Goal: Check status: Check status

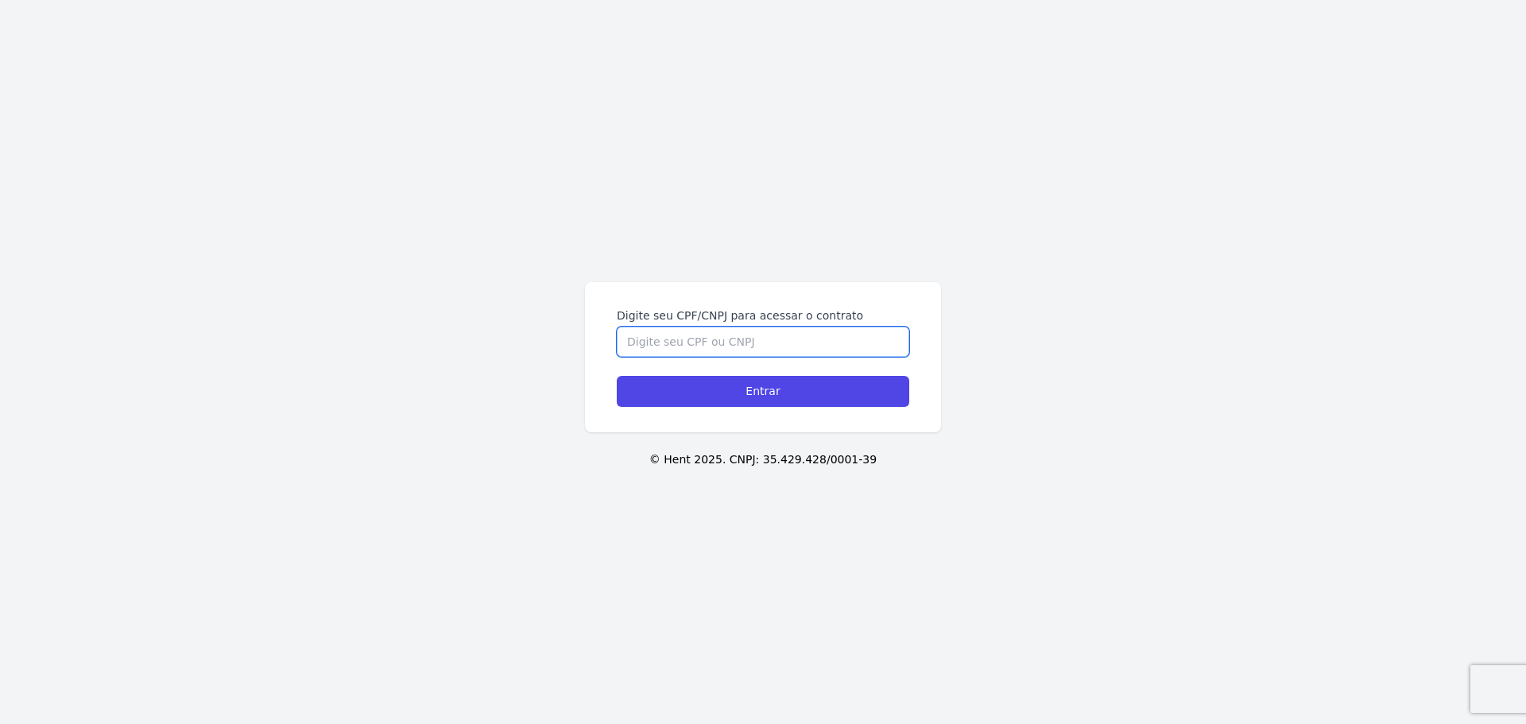
click at [718, 337] on input "Digite seu CPF/CNPJ para acessar o contrato" at bounding box center [763, 342] width 292 height 30
type input "07749379711"
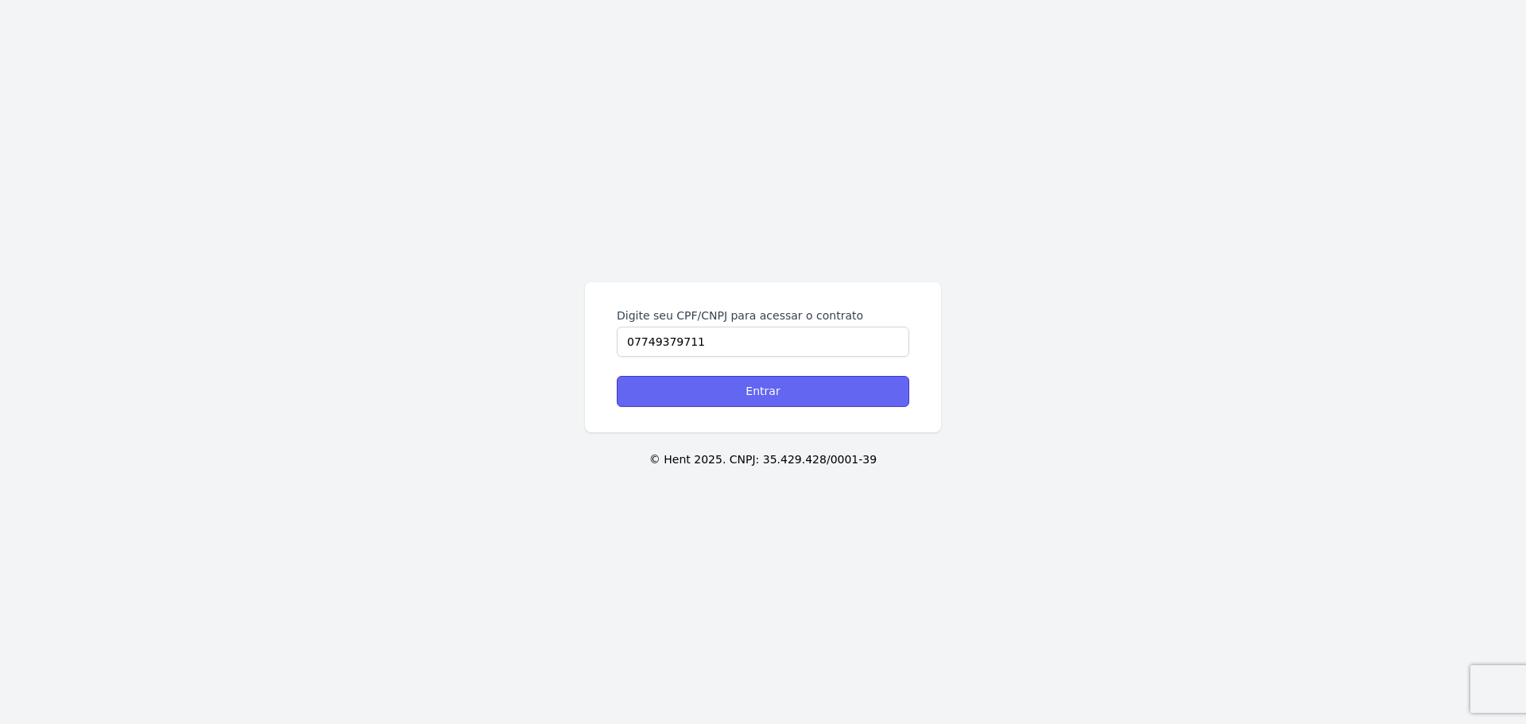
click at [773, 401] on input "Entrar" at bounding box center [763, 391] width 292 height 31
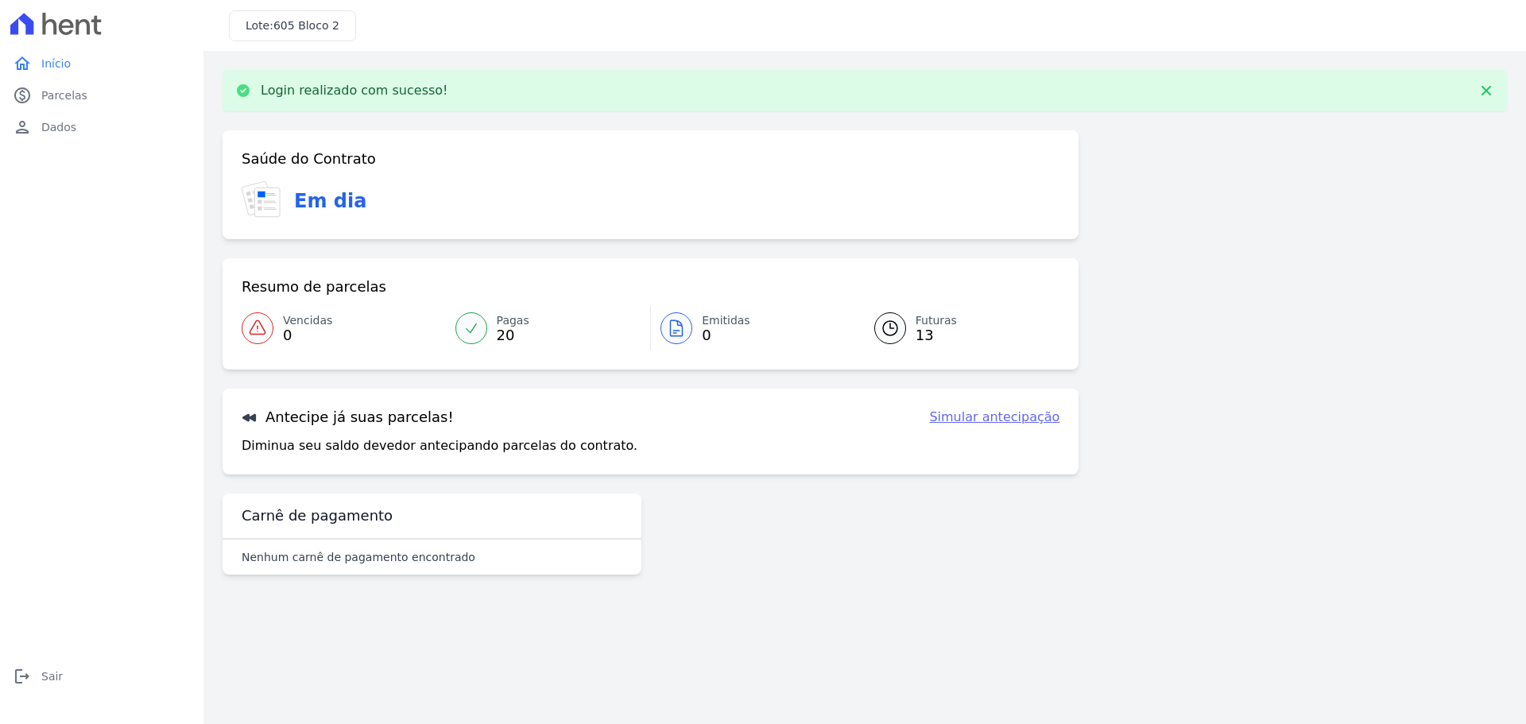
click at [935, 325] on span "Futuras" at bounding box center [936, 320] width 41 height 17
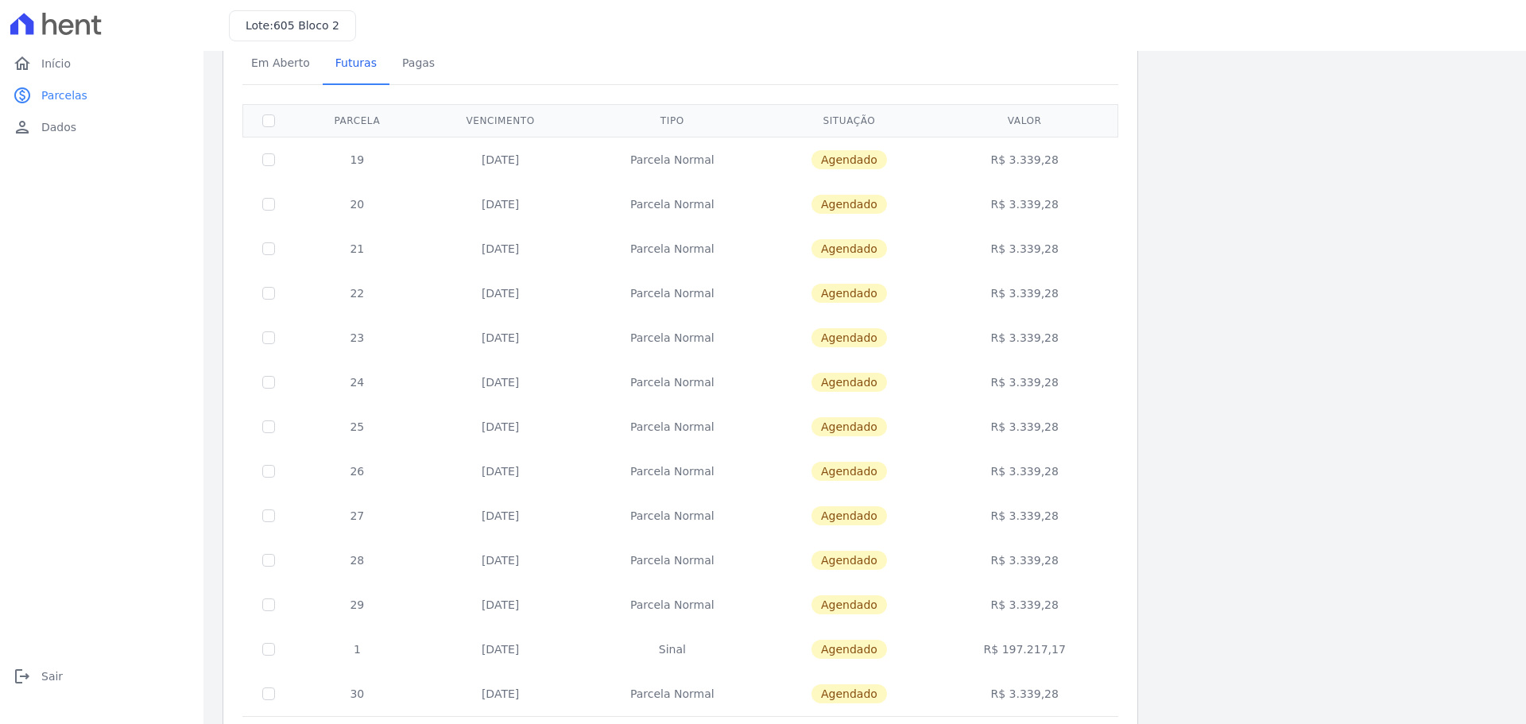
scroll to position [143, 0]
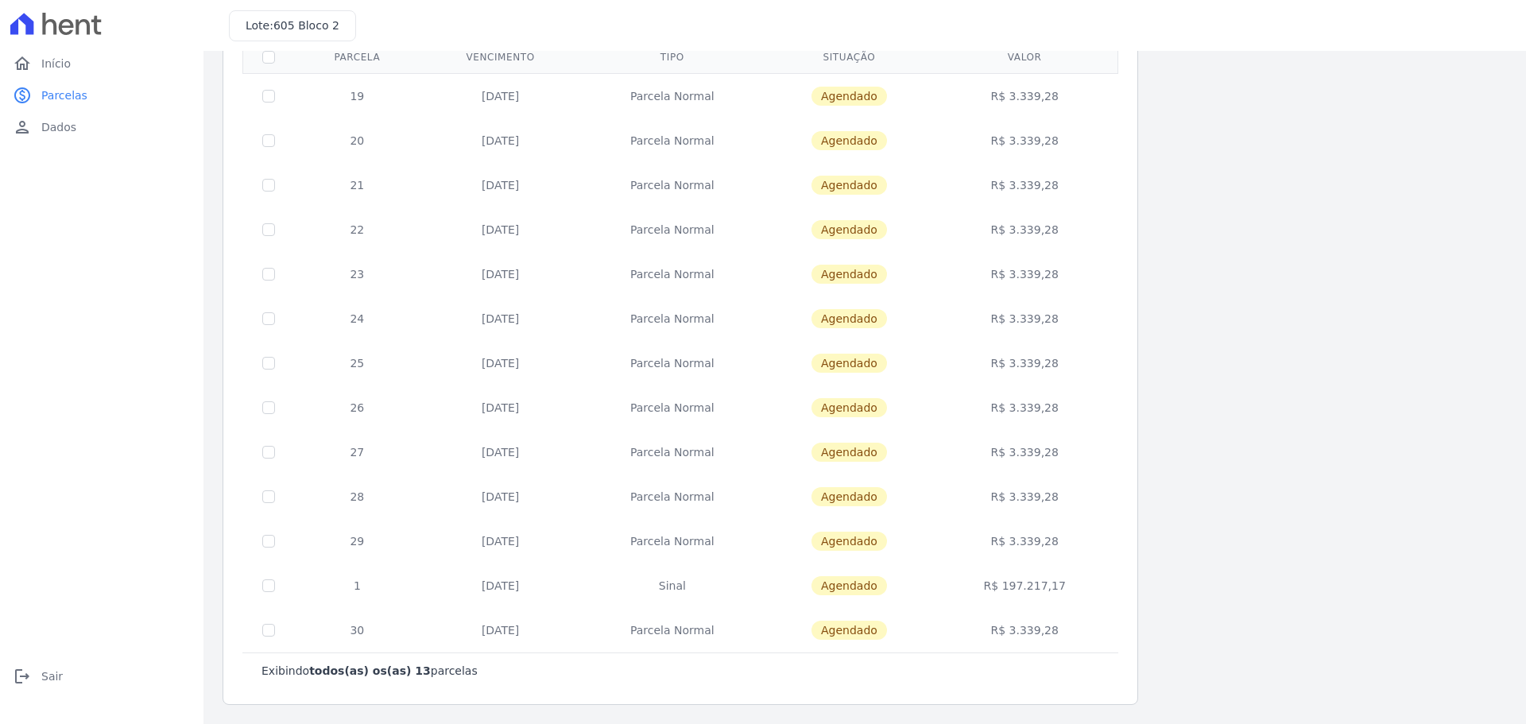
click at [493, 629] on td "[DATE]" at bounding box center [500, 630] width 161 height 45
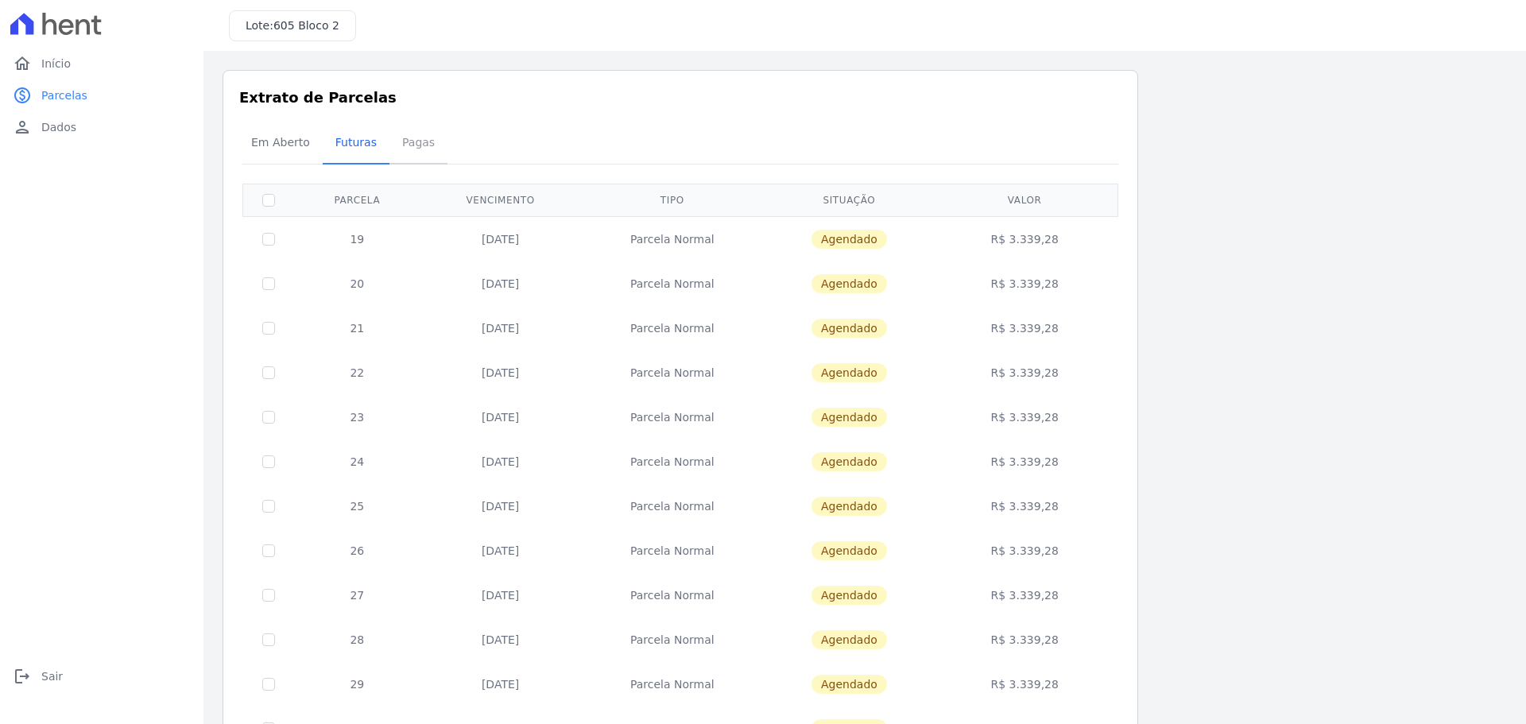
click at [410, 137] on span "Pagas" at bounding box center [419, 142] width 52 height 32
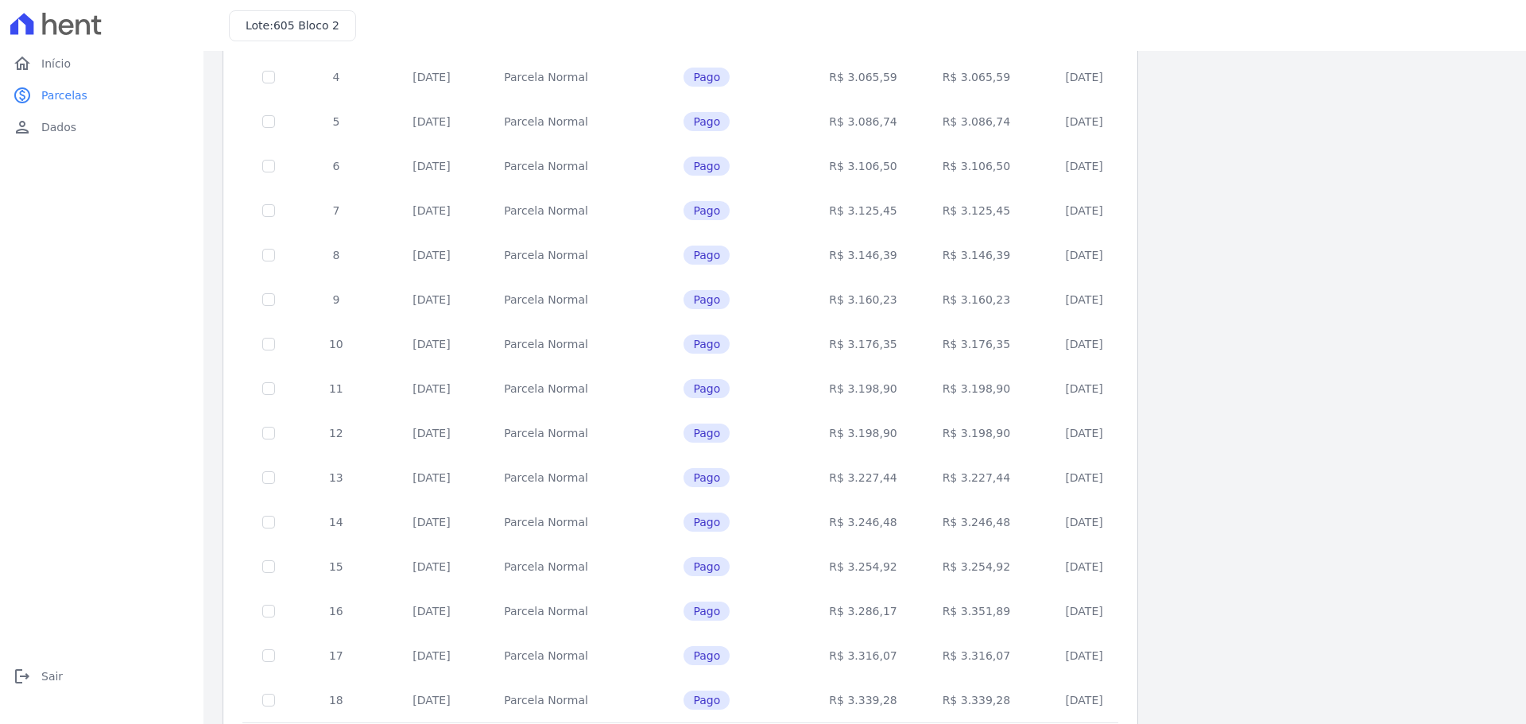
scroll to position [467, 0]
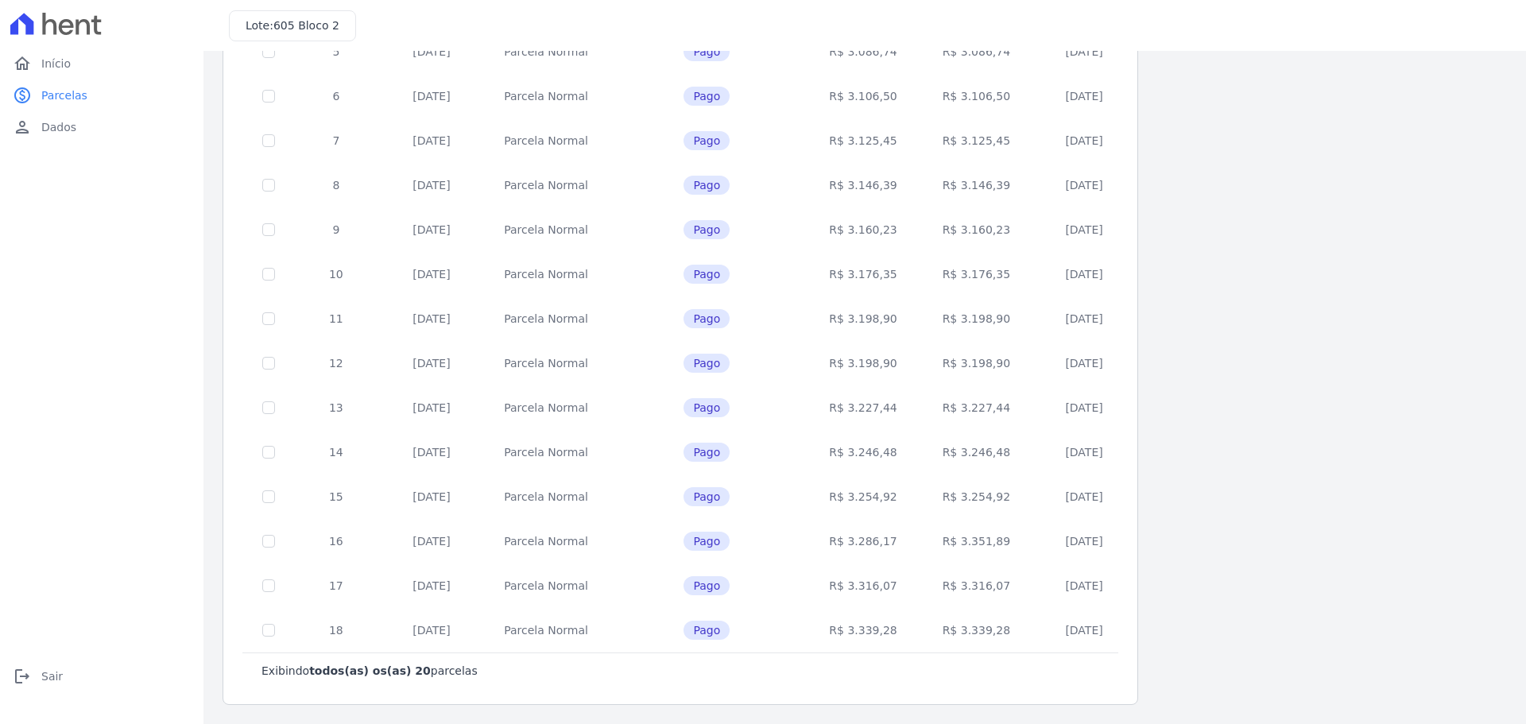
click at [691, 636] on span "Pago" at bounding box center [707, 630] width 46 height 19
click at [688, 589] on span "Pago" at bounding box center [707, 585] width 46 height 19
click at [691, 543] on span "Pago" at bounding box center [707, 541] width 46 height 19
click at [691, 505] on span "Pago" at bounding box center [707, 496] width 46 height 19
click at [688, 451] on span "Pago" at bounding box center [707, 452] width 46 height 19
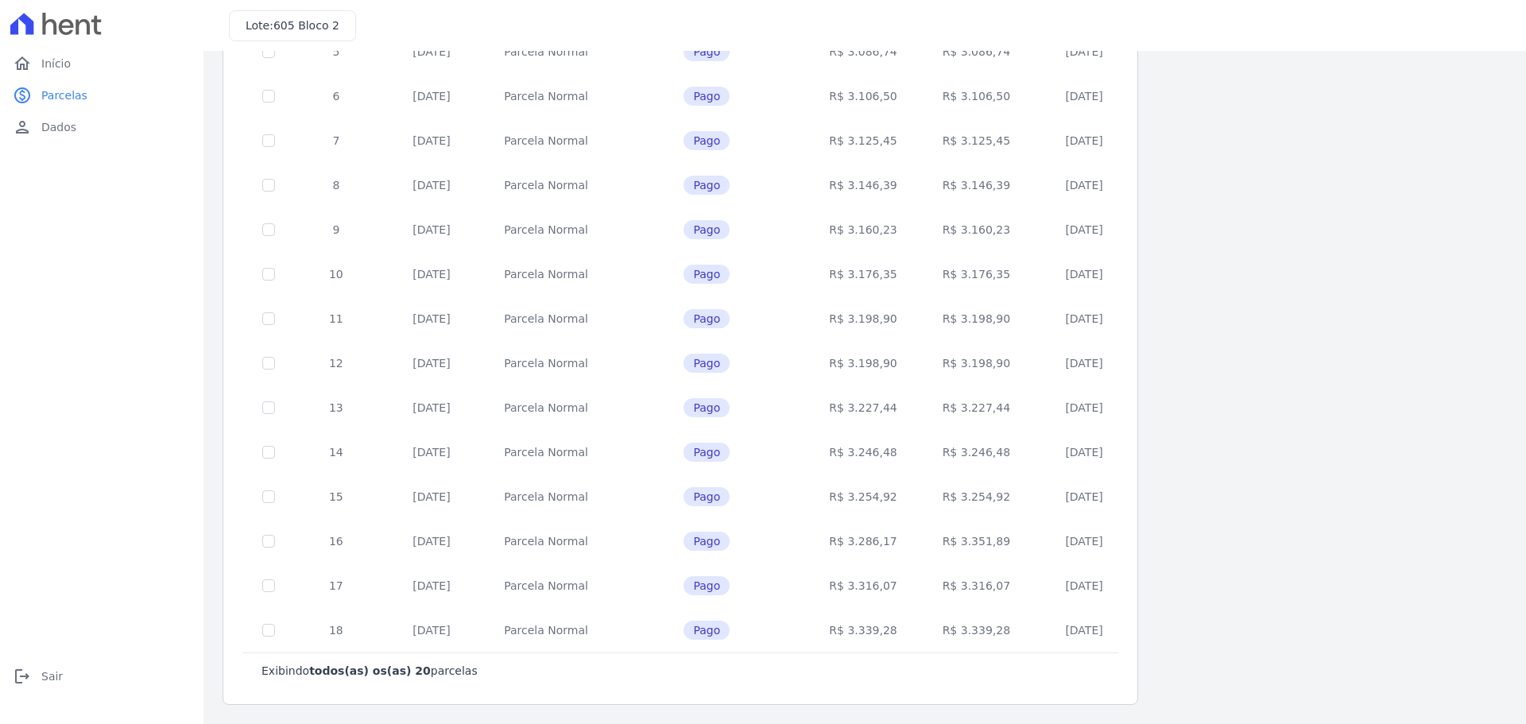
click at [684, 412] on span "Pago" at bounding box center [707, 407] width 46 height 19
click at [687, 373] on td "Pago" at bounding box center [706, 363] width 199 height 45
click at [695, 324] on span "Pago" at bounding box center [707, 318] width 46 height 19
click at [701, 275] on span "Pago" at bounding box center [707, 274] width 46 height 19
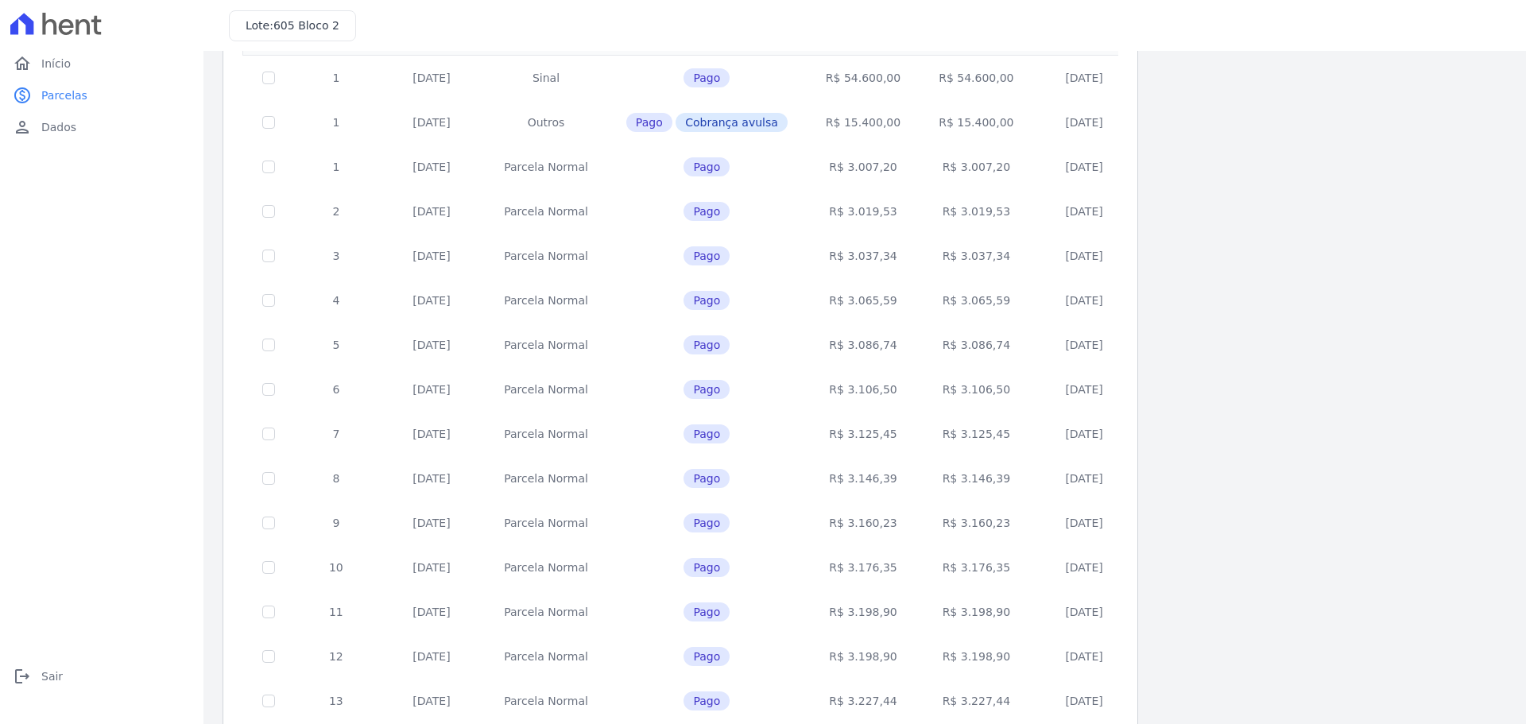
scroll to position [0, 0]
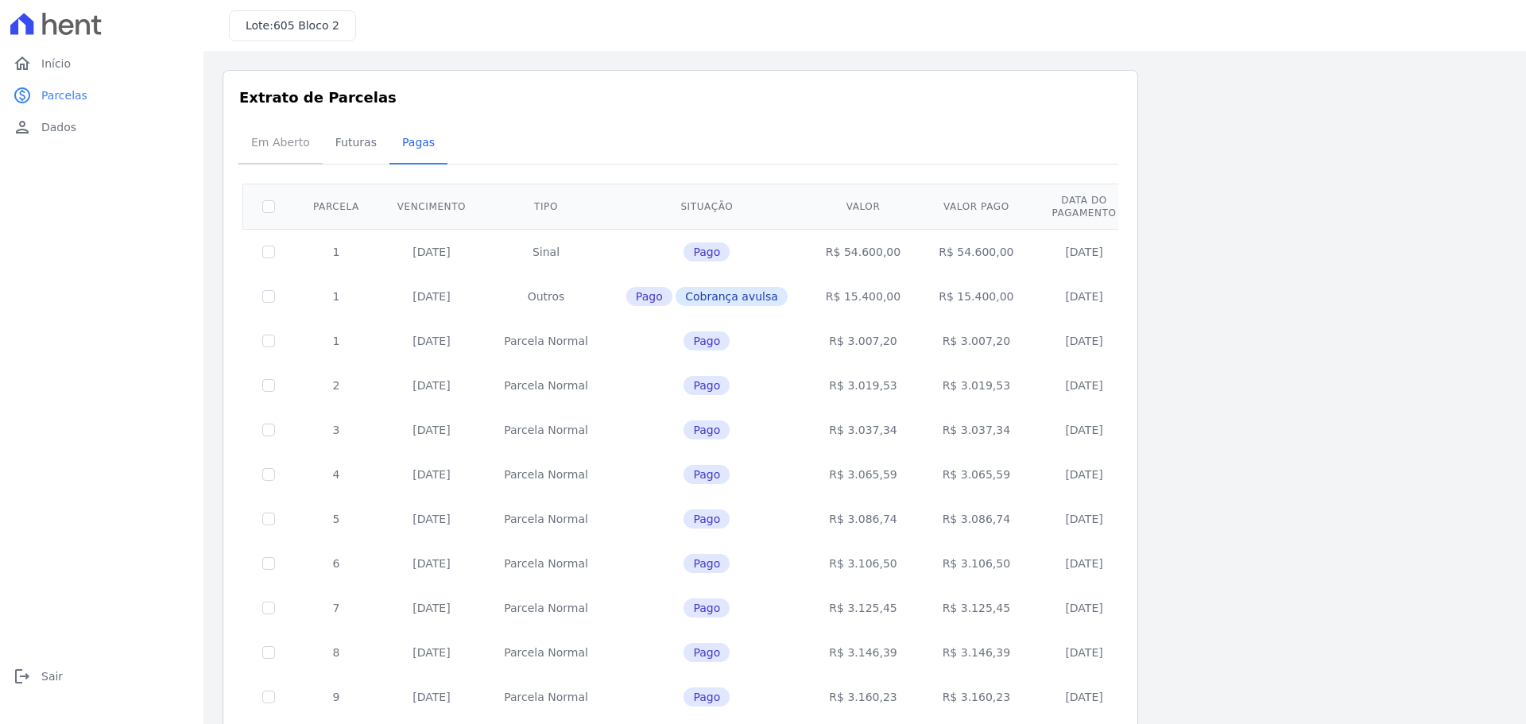
click at [277, 139] on span "Em Aberto" at bounding box center [281, 142] width 78 height 32
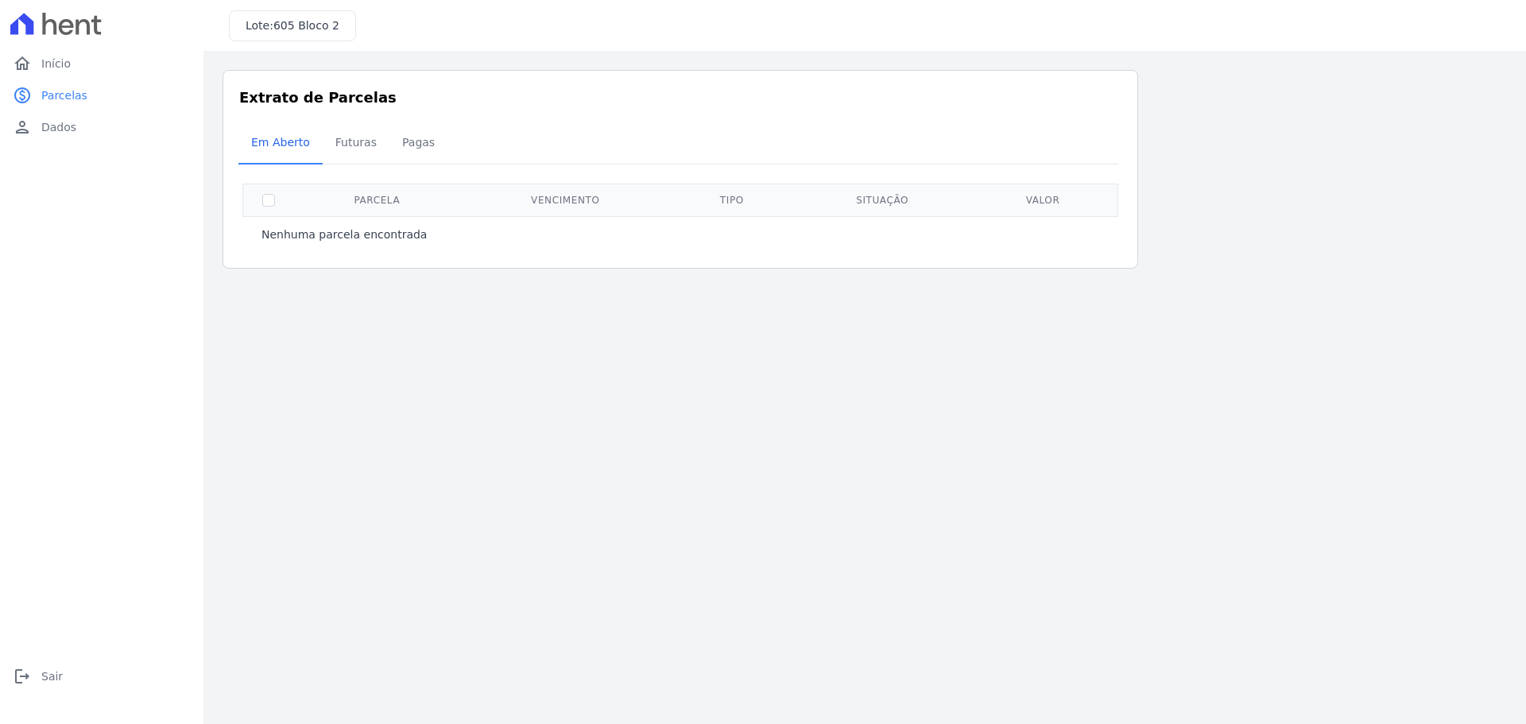
click at [272, 208] on th at bounding box center [269, 200] width 52 height 33
click at [267, 203] on input "checkbox" at bounding box center [268, 200] width 13 height 13
checkbox input "true"
click at [268, 207] on th at bounding box center [269, 200] width 52 height 33
click at [64, 62] on span "Início" at bounding box center [55, 64] width 29 height 16
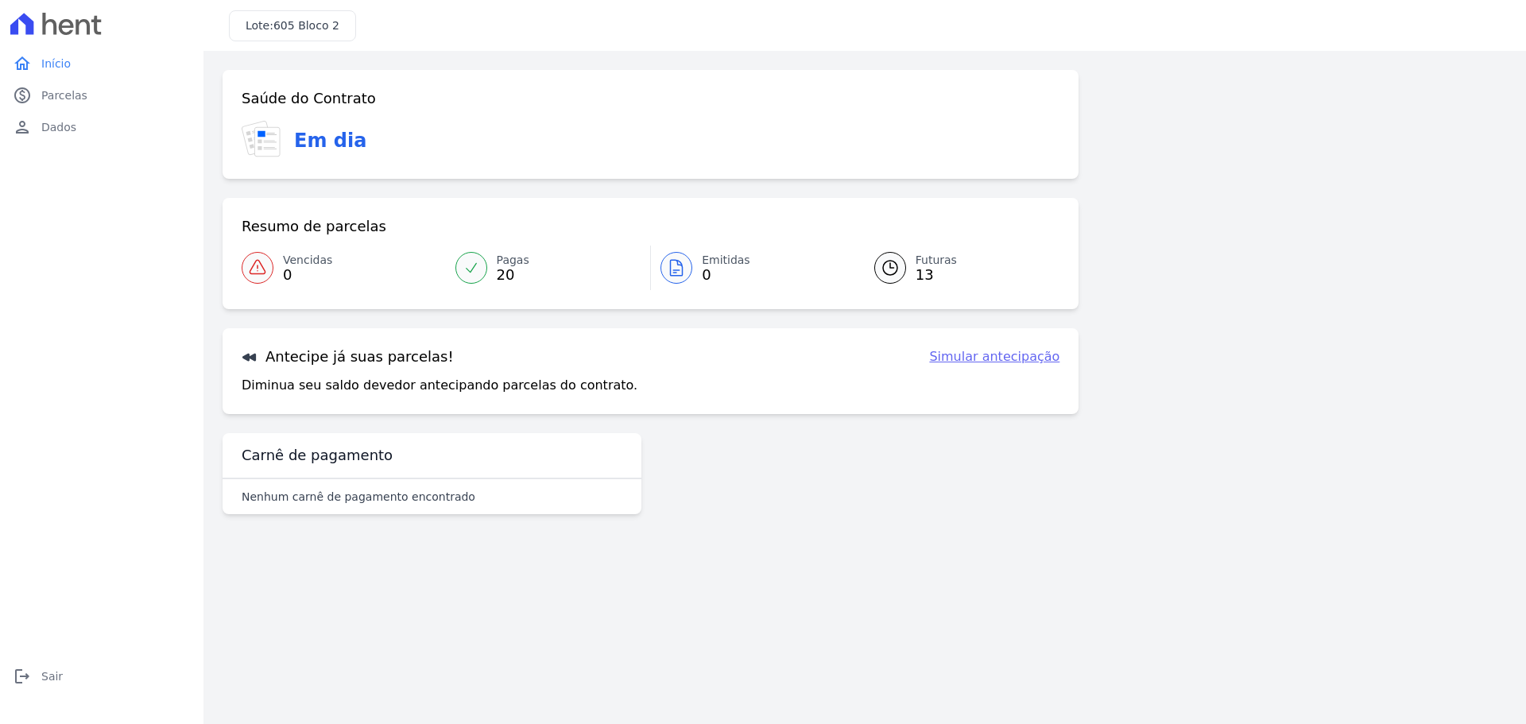
click at [323, 151] on h3 "Em dia" at bounding box center [330, 140] width 72 height 29
click at [319, 121] on div "Em dia" at bounding box center [651, 140] width 818 height 39
click at [319, 99] on h3 "Saúde do Contrato" at bounding box center [309, 98] width 134 height 19
click at [269, 128] on icon at bounding box center [267, 142] width 25 height 29
click at [356, 196] on div "Saúde do Contrato Em dia Resumo de parcelas Vencidas 0 Pagas 20 Emitidas 0 Futu…" at bounding box center [651, 242] width 856 height 344
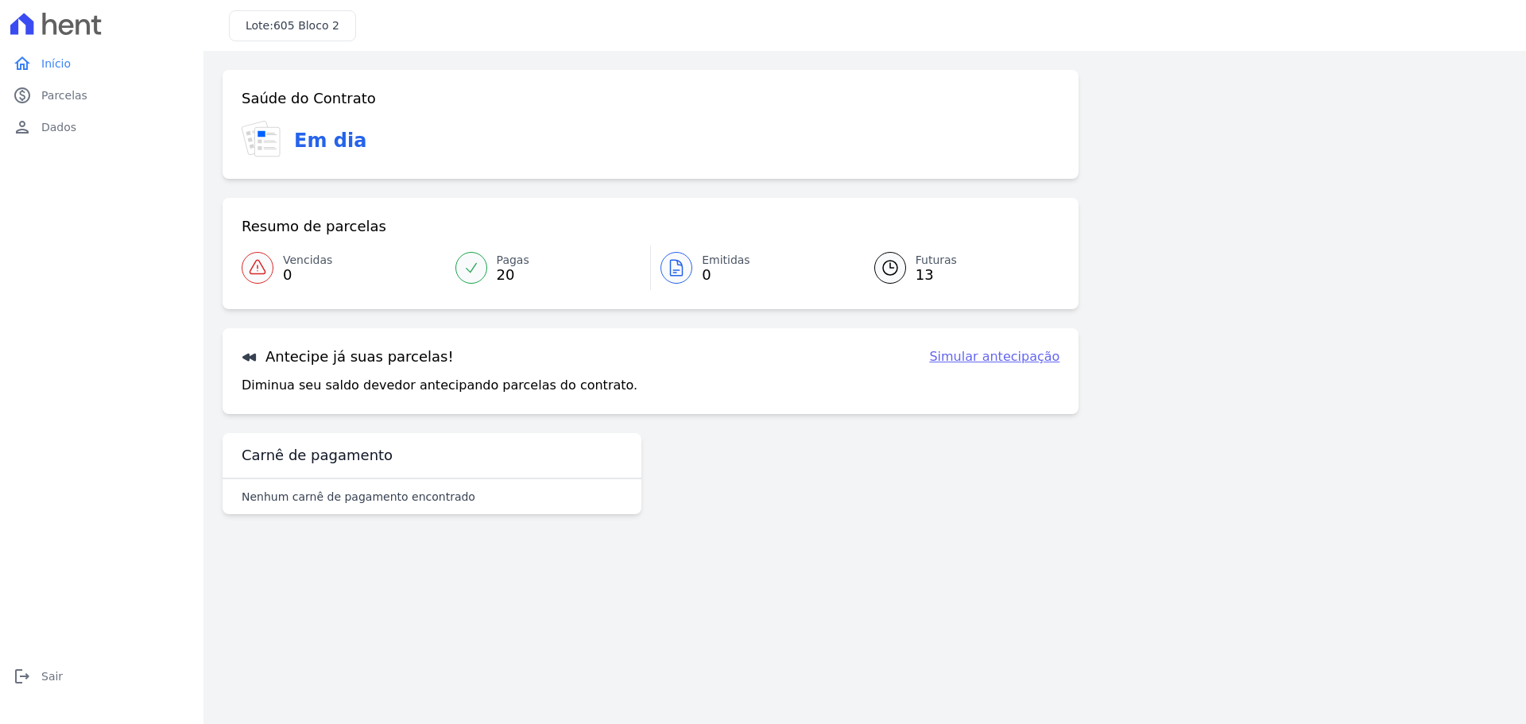
click at [342, 165] on div "Saúde do Contrato Em dia" at bounding box center [651, 124] width 856 height 109
click at [335, 139] on h3 "Em dia" at bounding box center [330, 140] width 72 height 29
click at [350, 362] on h3 "Antecipe já suas parcelas!" at bounding box center [348, 356] width 212 height 19
click at [347, 389] on p "Diminua seu saldo devedor antecipando parcelas do contrato." at bounding box center [440, 385] width 396 height 19
click at [325, 455] on h3 "Carnê de pagamento" at bounding box center [317, 455] width 151 height 19
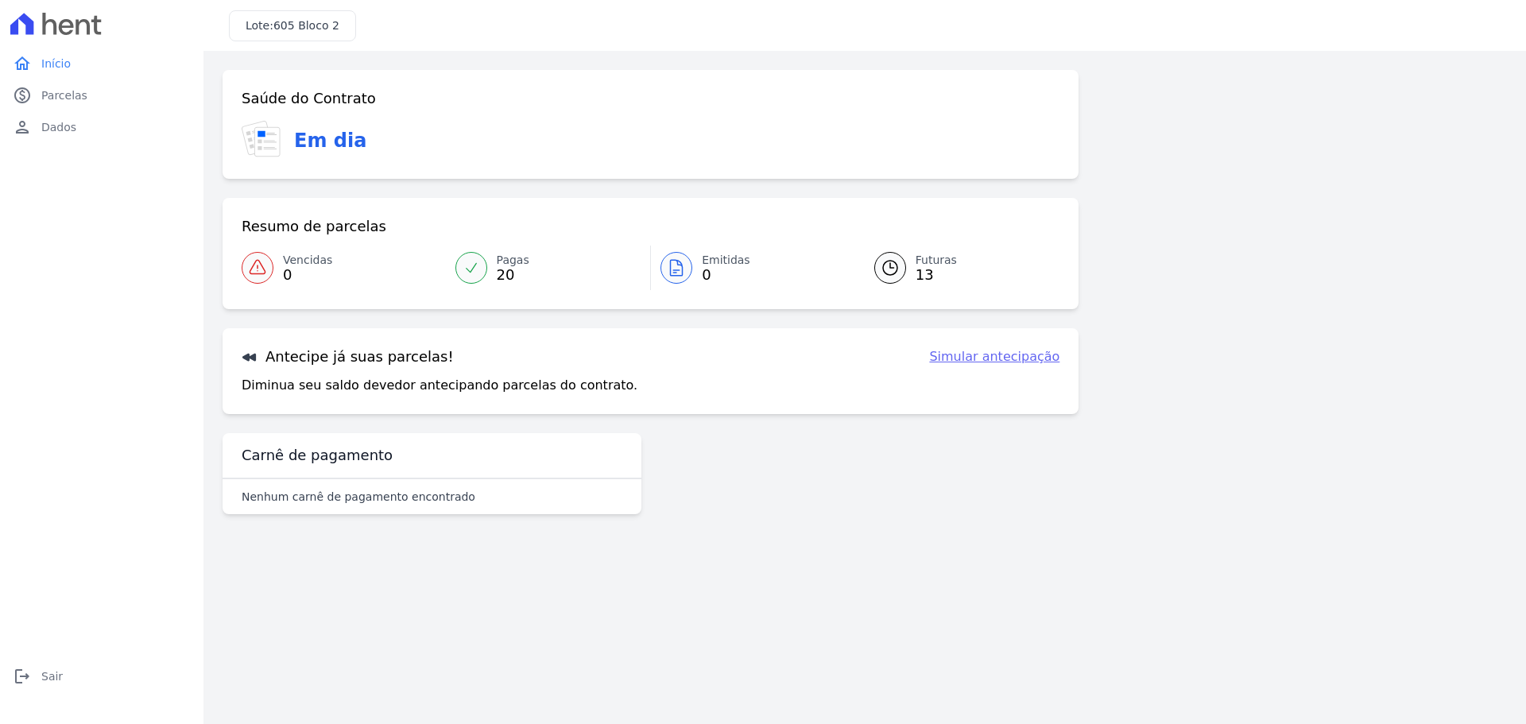
click at [305, 509] on div "Nenhum carnê de pagamento encontrado" at bounding box center [432, 496] width 419 height 35
click at [305, 505] on div "Nenhum carnê de pagamento encontrado" at bounding box center [432, 496] width 419 height 35
click at [65, 99] on span "Parcelas" at bounding box center [64, 95] width 46 height 16
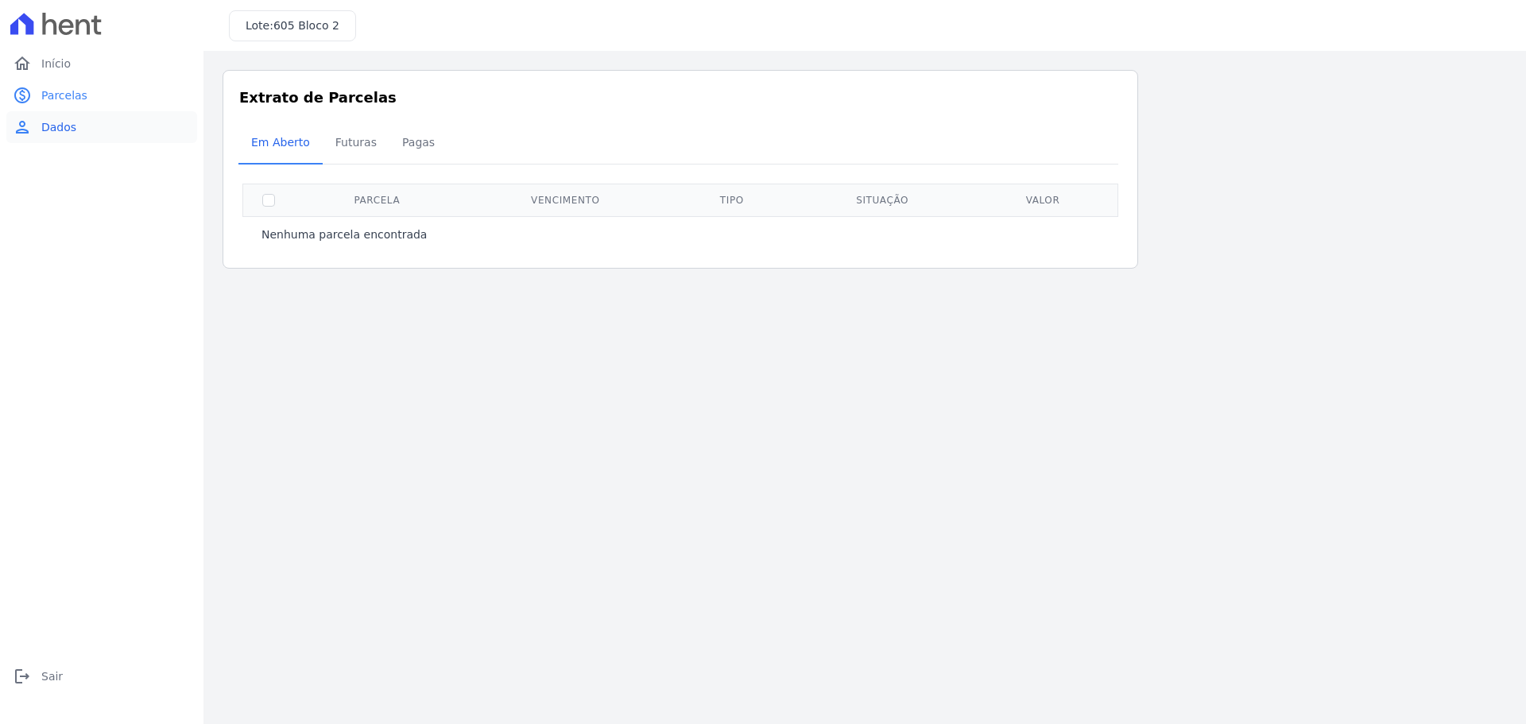
click at [55, 125] on span "Dados" at bounding box center [58, 127] width 35 height 16
